Goal: Check status: Check status

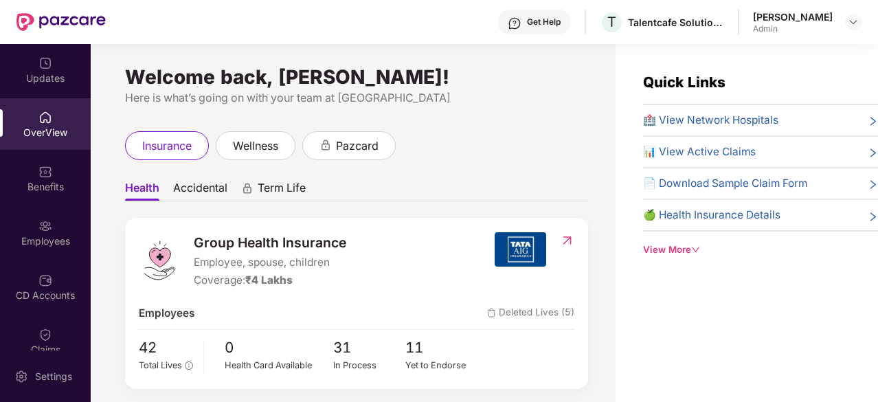
scroll to position [44, 0]
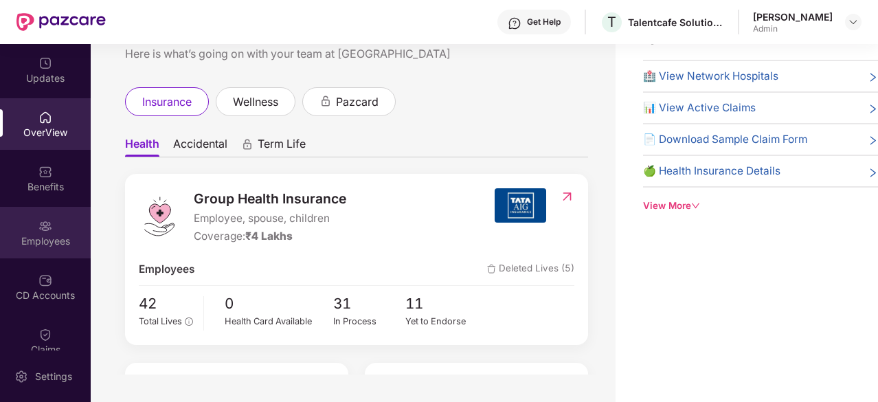
click at [57, 231] on div "Employees" at bounding box center [45, 233] width 91 height 52
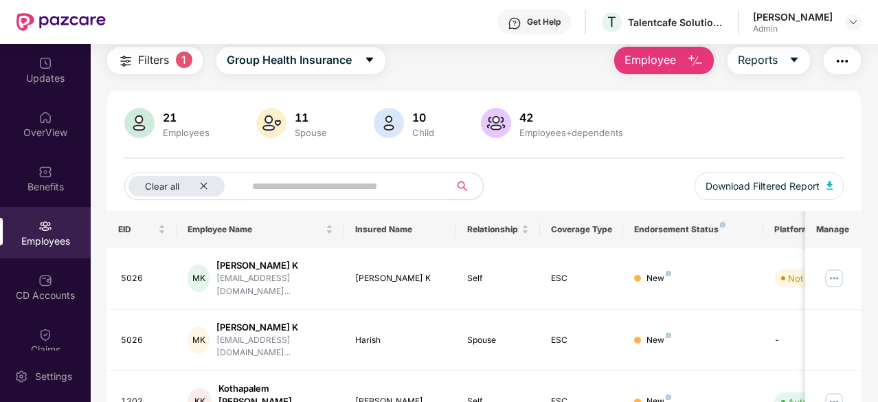
scroll to position [48, 0]
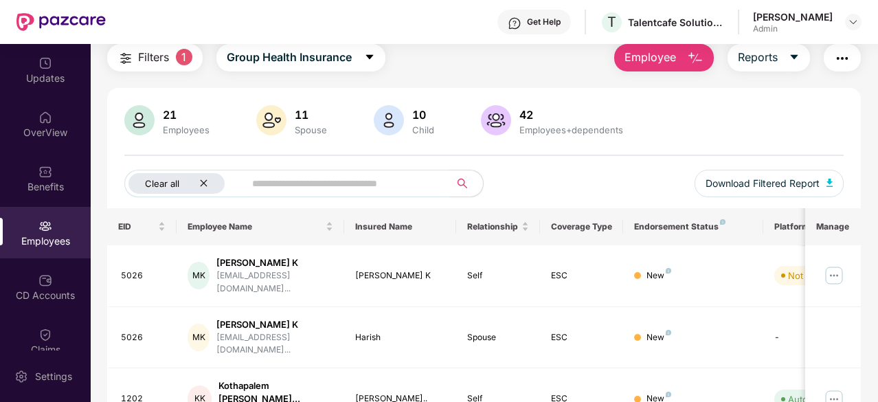
click at [205, 182] on icon "close" at bounding box center [203, 183] width 9 height 9
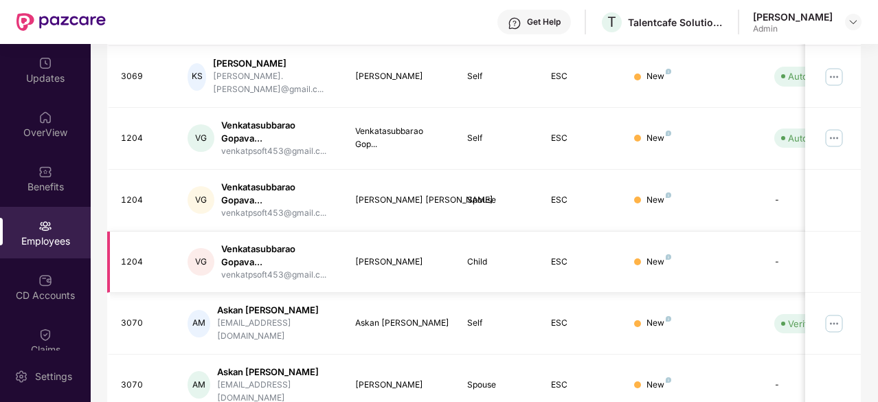
scroll to position [485, 0]
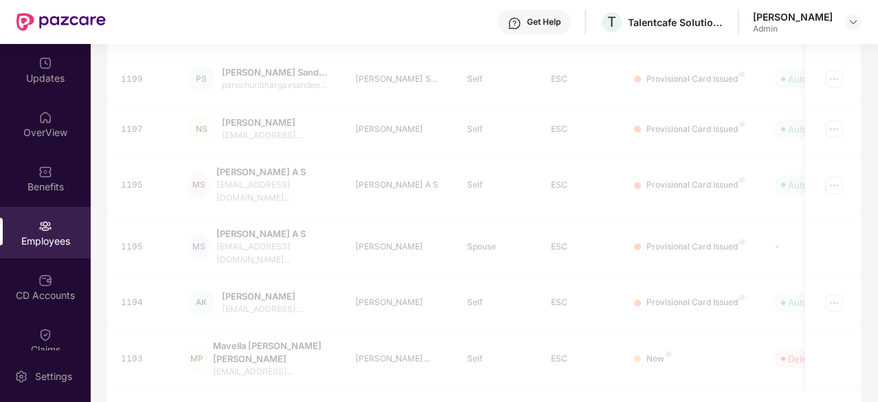
scroll to position [450, 0]
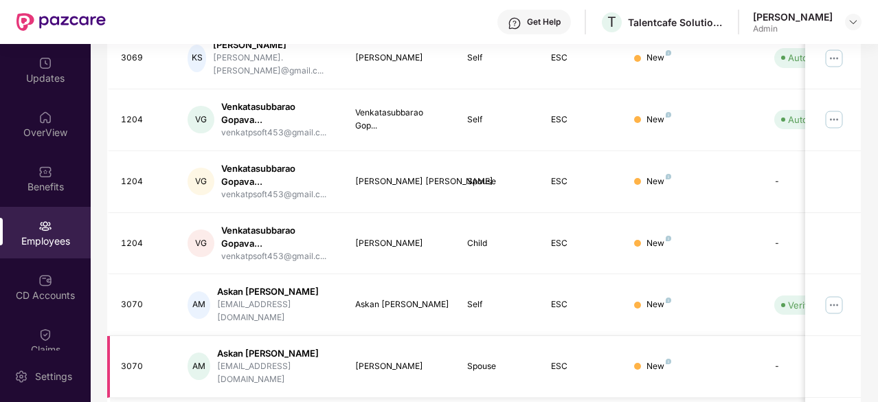
scroll to position [485, 0]
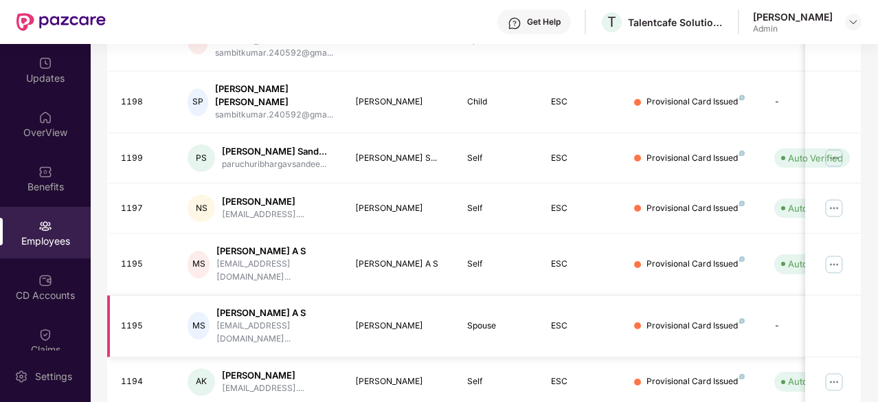
scroll to position [407, 0]
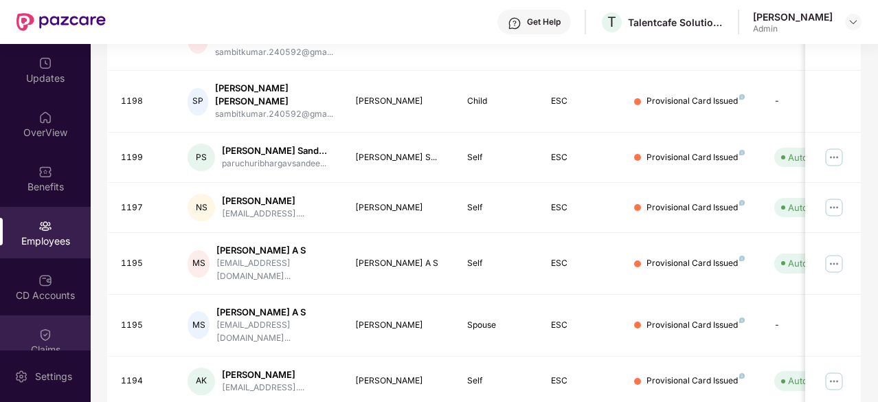
click at [39, 348] on div "Claims" at bounding box center [45, 350] width 91 height 14
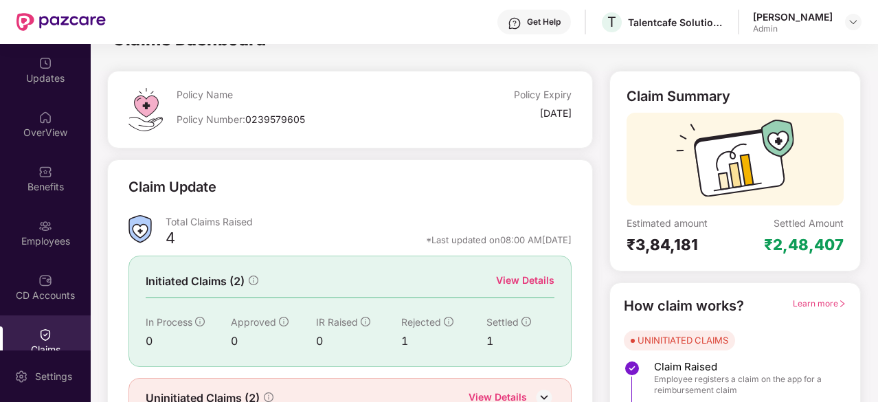
scroll to position [108, 0]
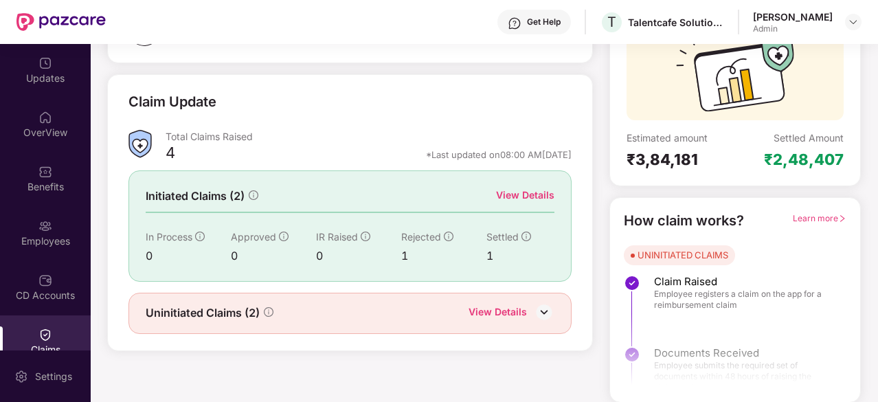
click at [501, 305] on div "View Details" at bounding box center [497, 313] width 58 height 18
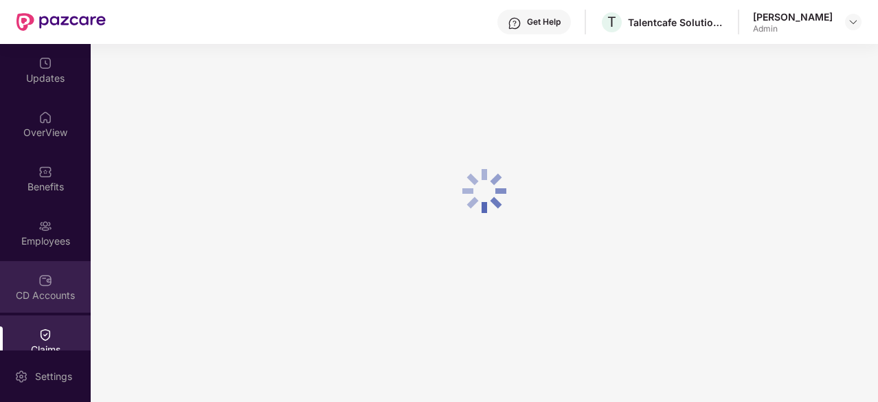
scroll to position [181, 0]
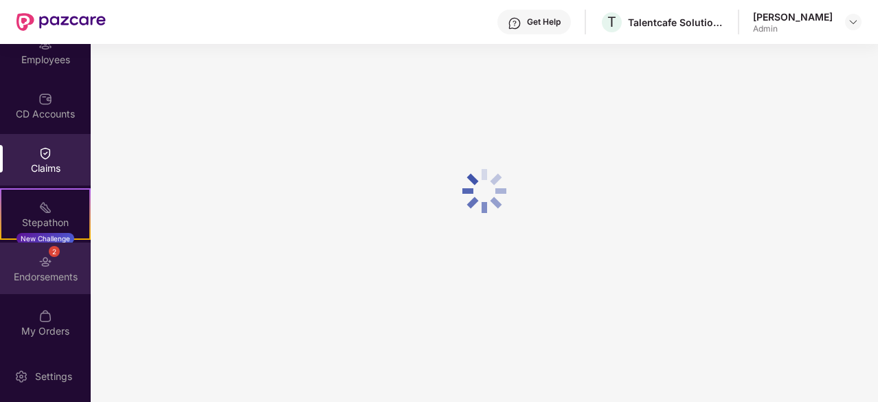
click at [41, 263] on img at bounding box center [45, 262] width 14 height 14
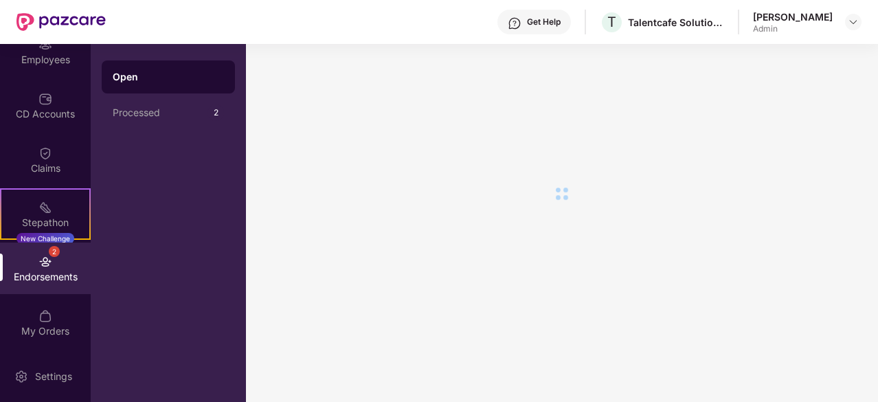
scroll to position [0, 0]
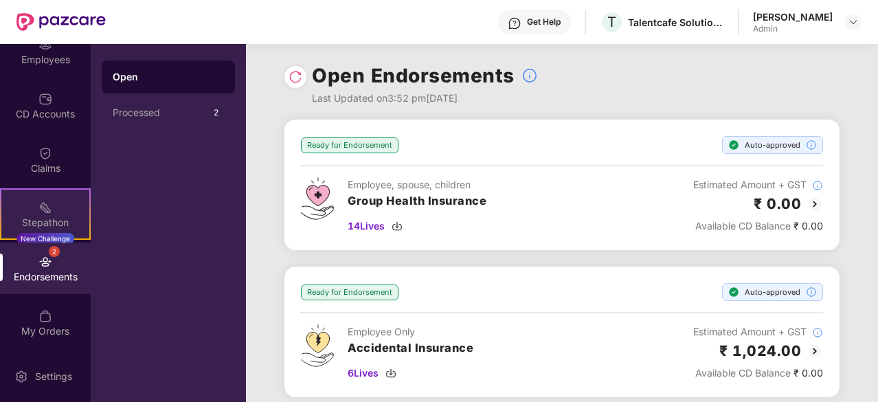
click at [42, 206] on img at bounding box center [45, 208] width 14 height 14
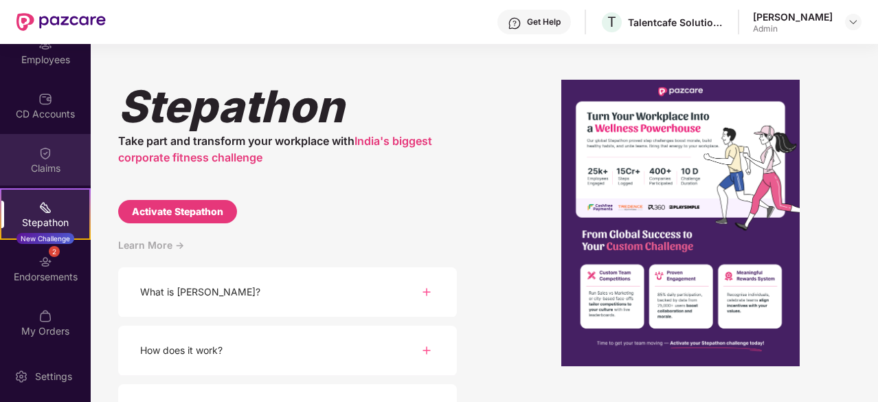
click at [45, 159] on img at bounding box center [45, 153] width 14 height 14
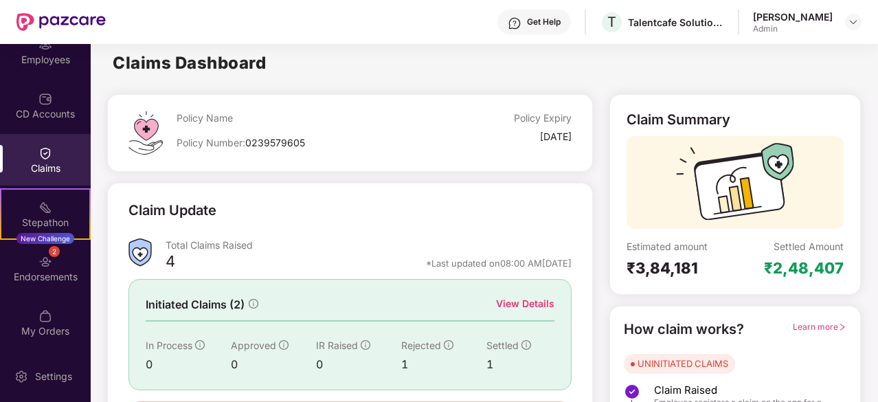
scroll to position [108, 0]
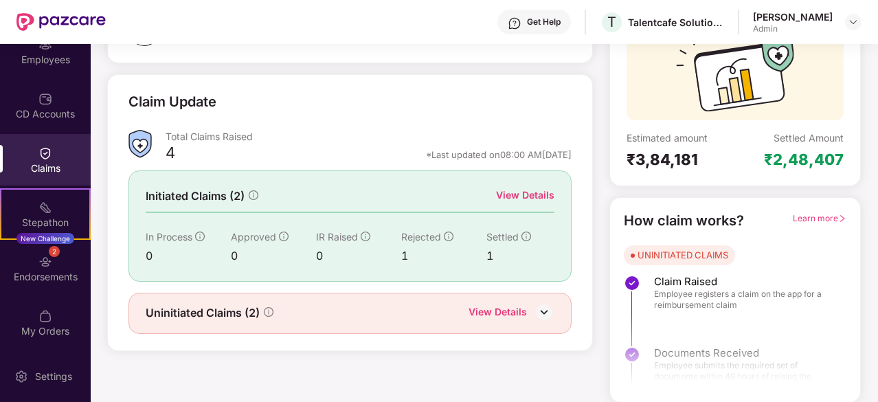
click at [515, 191] on div "View Details" at bounding box center [525, 194] width 58 height 15
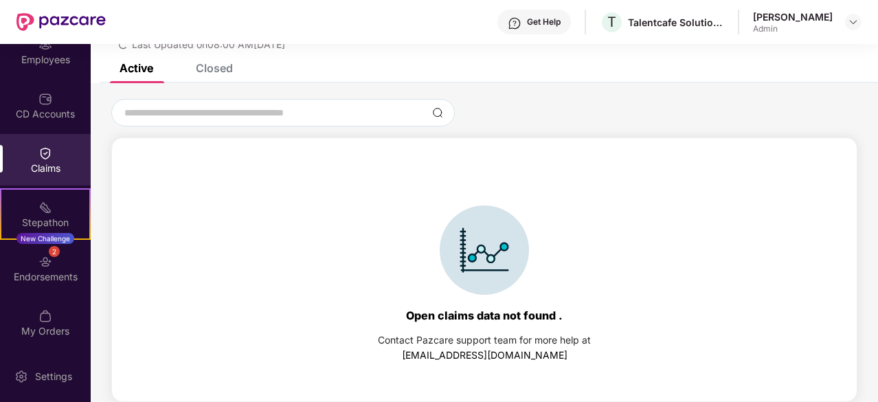
scroll to position [59, 0]
click at [77, 151] on div "Claims" at bounding box center [45, 160] width 91 height 52
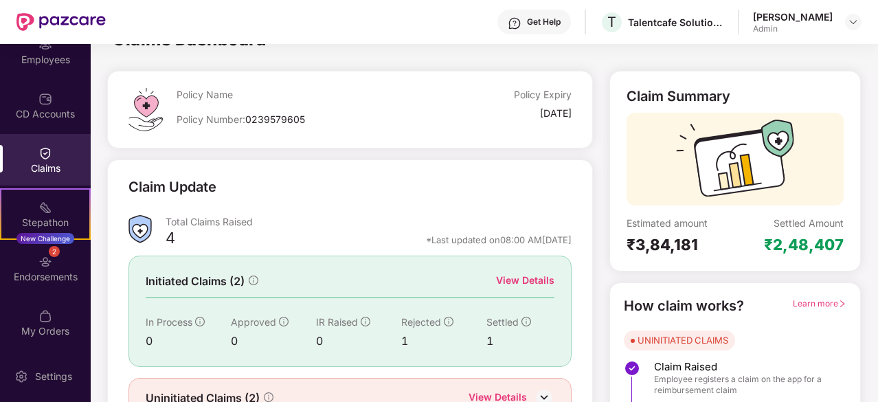
scroll to position [108, 0]
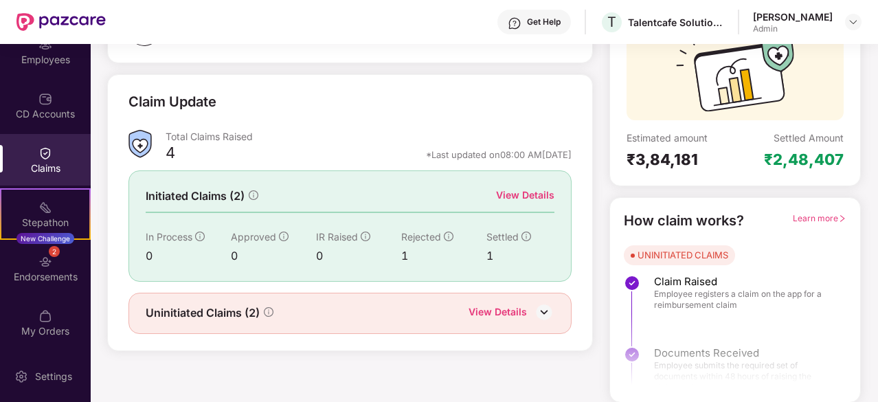
click at [544, 315] on img at bounding box center [544, 311] width 21 height 21
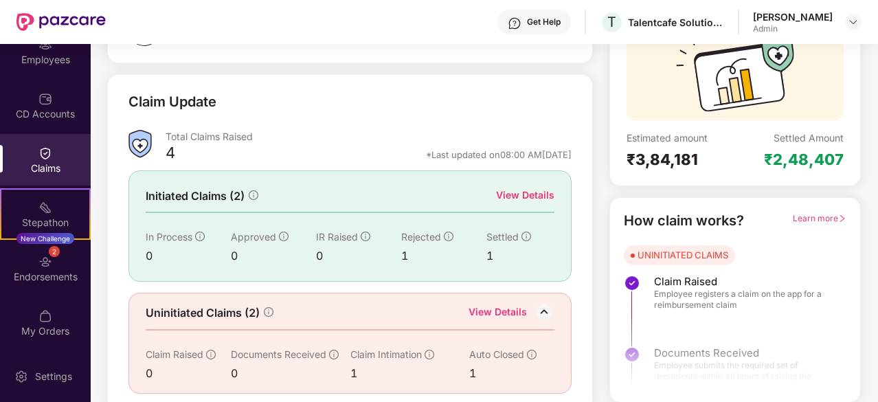
scroll to position [114, 0]
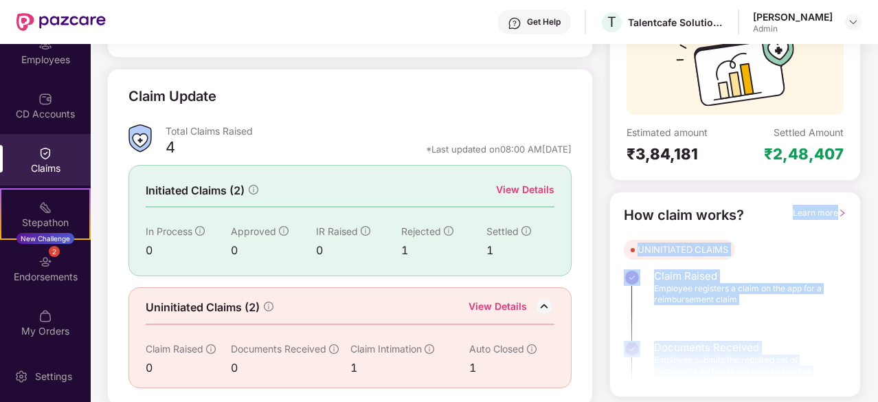
drag, startPoint x: 761, startPoint y: 380, endPoint x: 753, endPoint y: 224, distance: 156.8
click at [753, 224] on div "How claim works? Learn more UNINITIATED CLAIMS Claim Raised Employee registers …" at bounding box center [735, 294] width 222 height 179
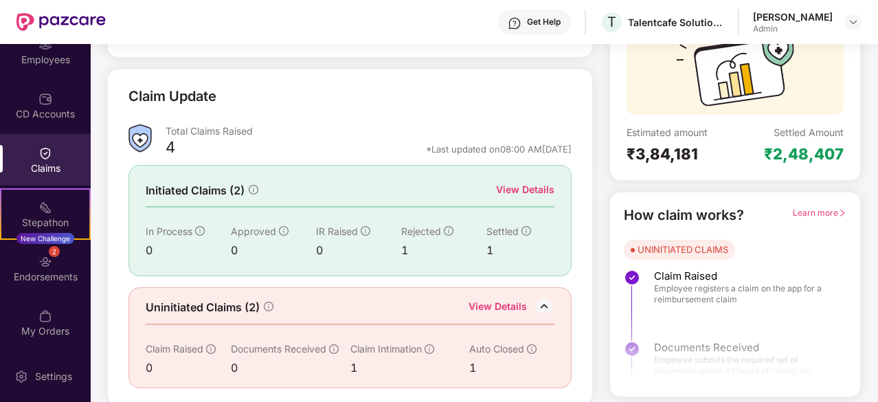
click at [702, 174] on div "Claim Summary Estimated amount ₹3,84,181 Settled Amount ₹2,48,407" at bounding box center [734, 80] width 251 height 201
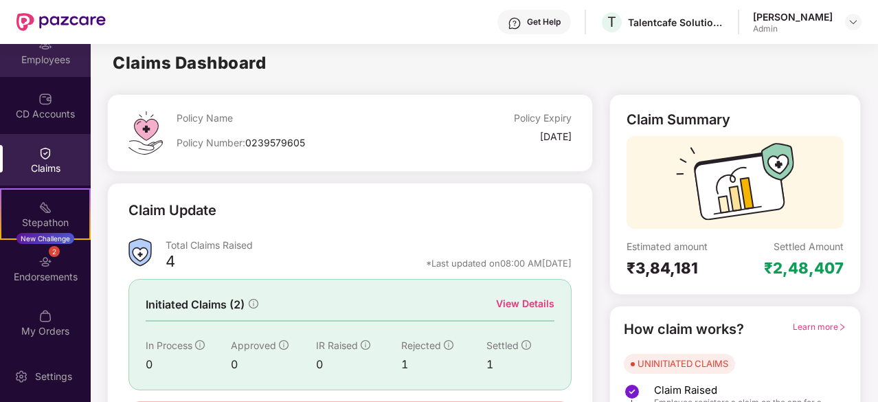
scroll to position [0, 0]
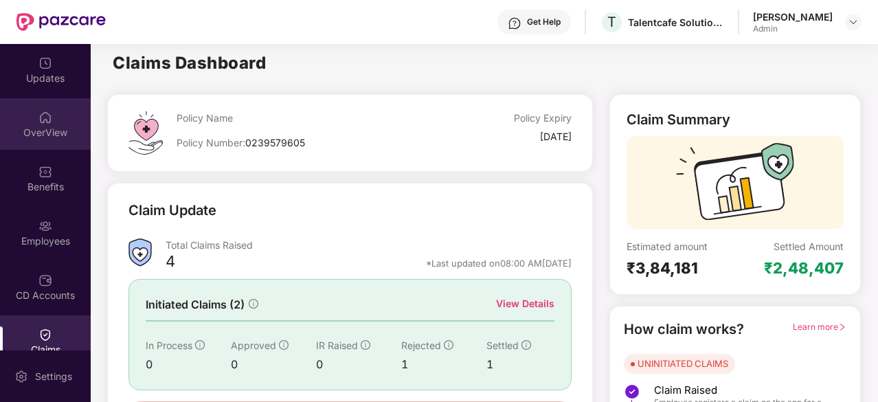
click at [44, 109] on div at bounding box center [45, 116] width 14 height 14
